Goal: Information Seeking & Learning: Learn about a topic

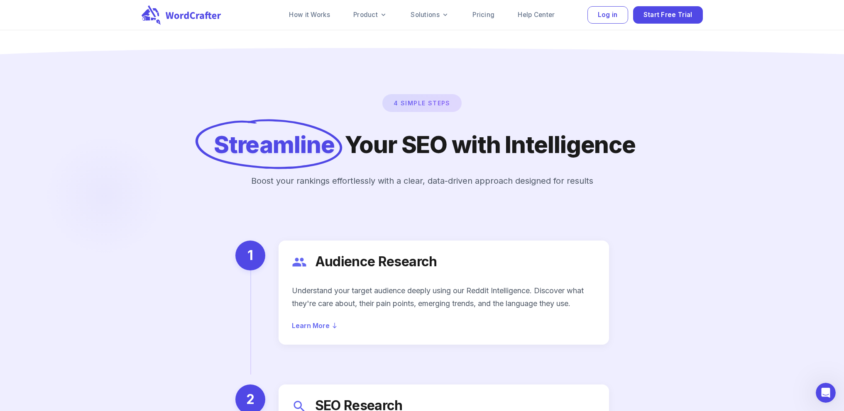
scroll to position [879, 0]
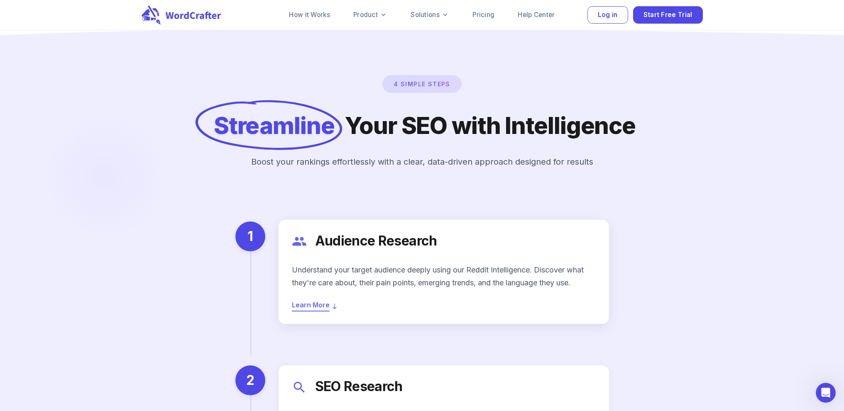
click at [305, 299] on span "Learn More" at bounding box center [311, 305] width 38 height 12
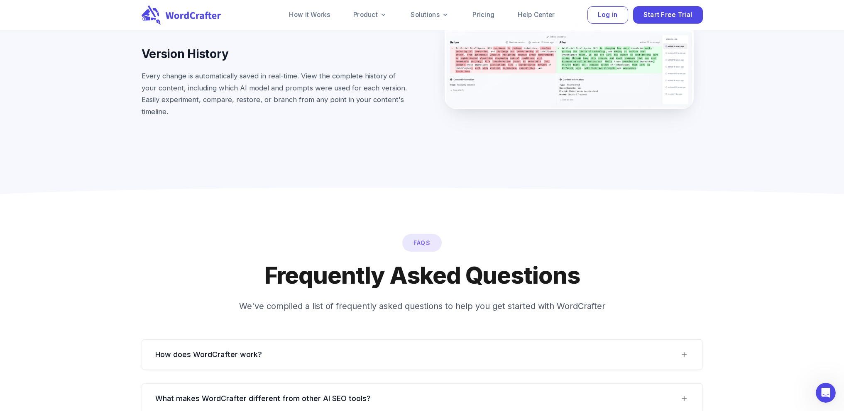
scroll to position [7287, 0]
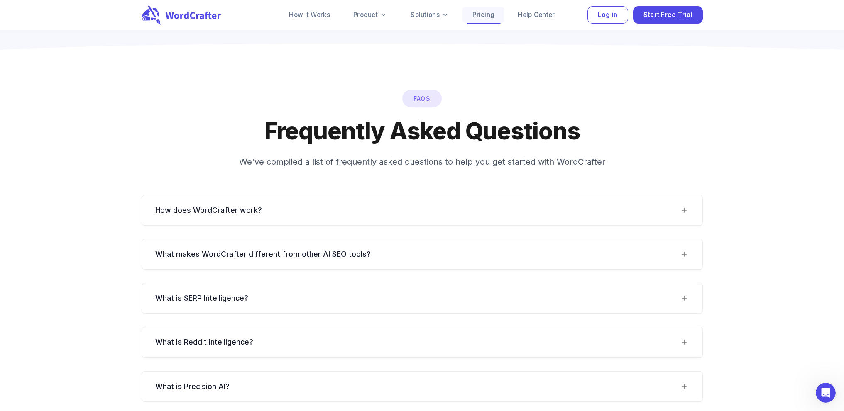
click at [496, 15] on link "Pricing" at bounding box center [483, 15] width 42 height 17
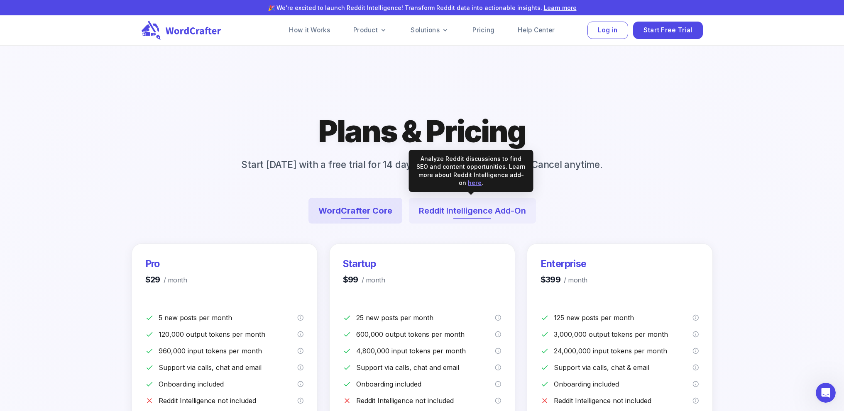
click at [464, 213] on button "Reddit Intelligence Add-On" at bounding box center [472, 211] width 127 height 26
